Goal: Transaction & Acquisition: Purchase product/service

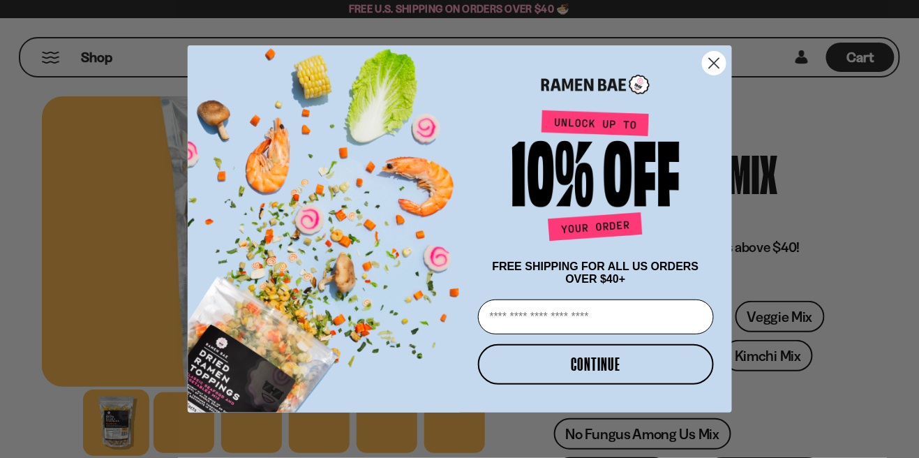
click at [717, 64] on circle "Close dialog" at bounding box center [713, 63] width 23 height 23
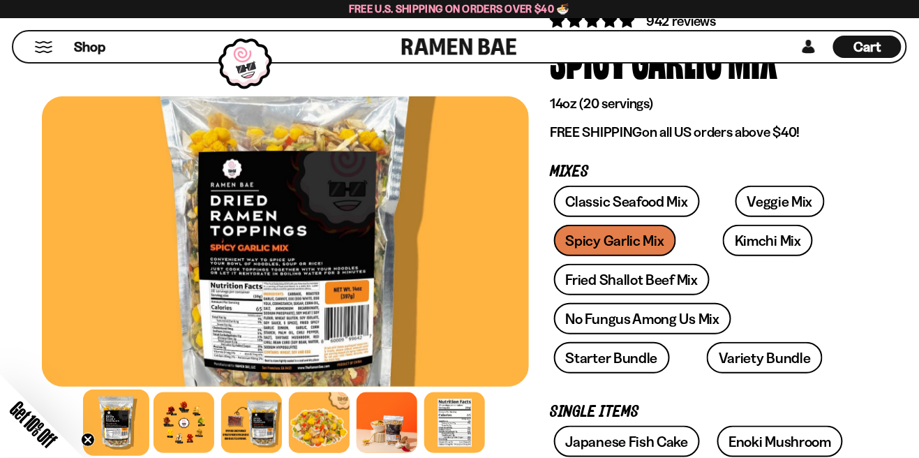
scroll to position [114, 0]
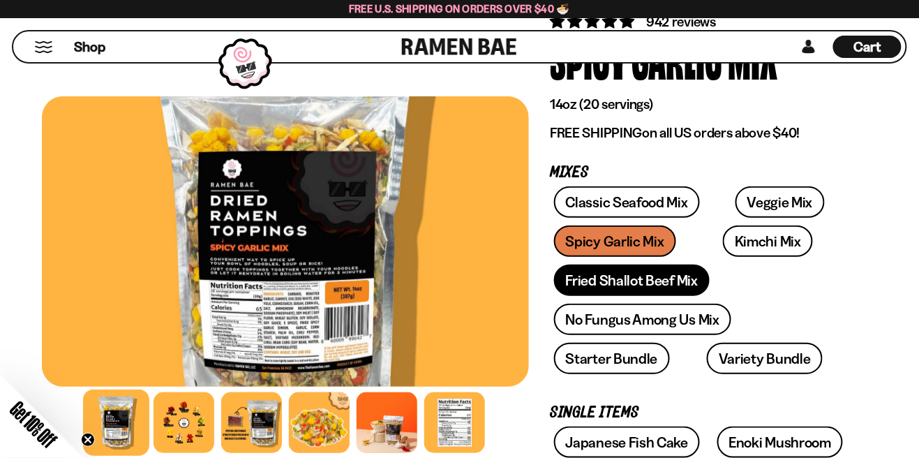
click at [676, 287] on link "Fried Shallot Beef Mix" at bounding box center [632, 280] width 156 height 31
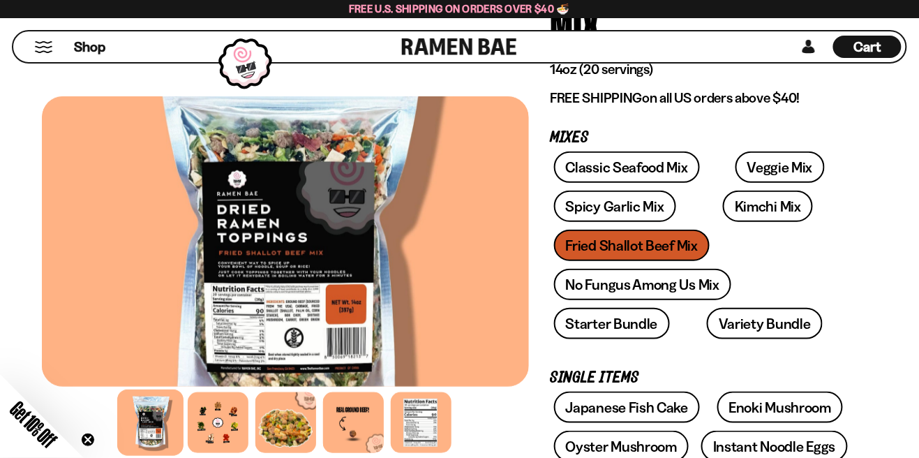
scroll to position [197, 0]
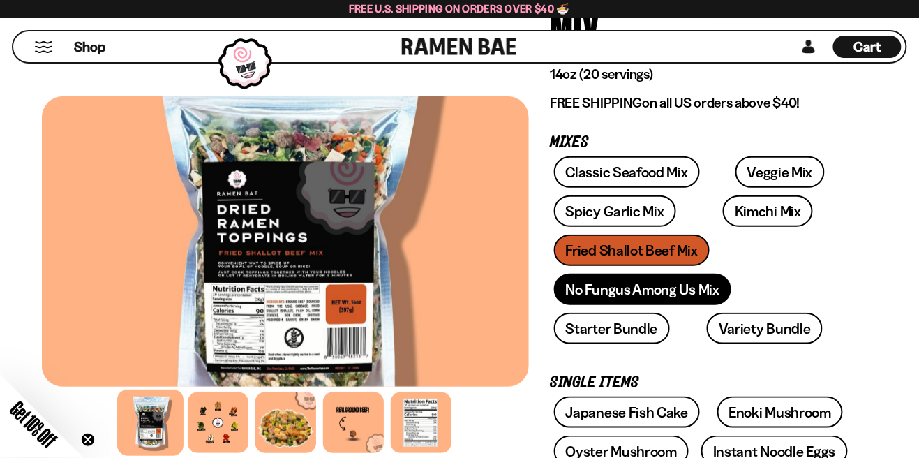
click at [690, 293] on link "No Fungus Among Us Mix" at bounding box center [642, 289] width 177 height 31
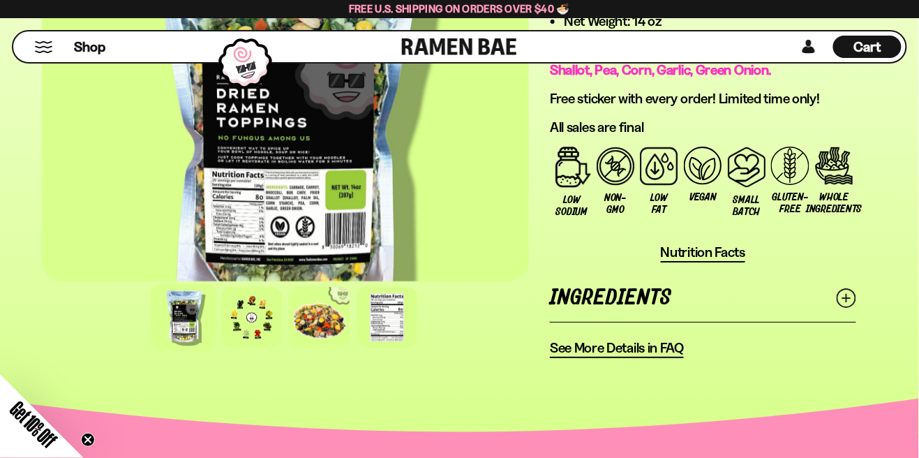
scroll to position [1237, 0]
